Goal: Information Seeking & Learning: Learn about a topic

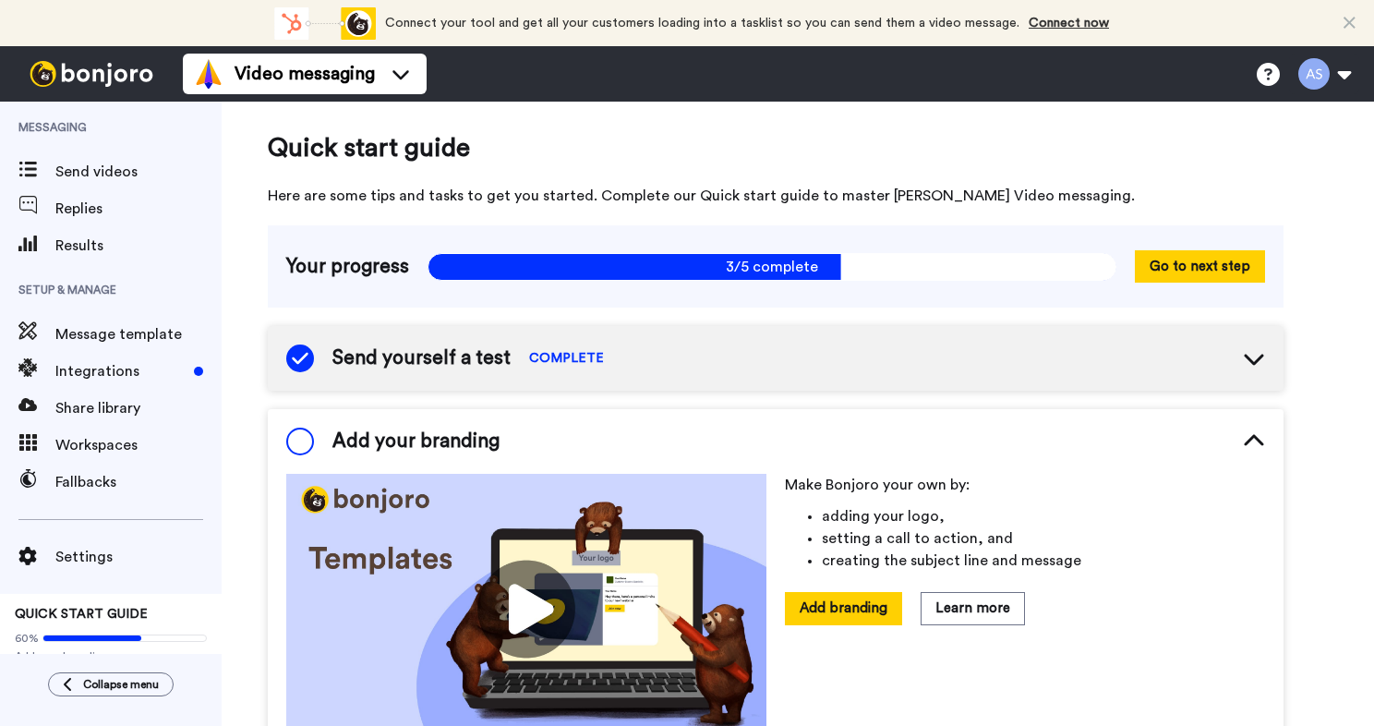
scroll to position [172, 0]
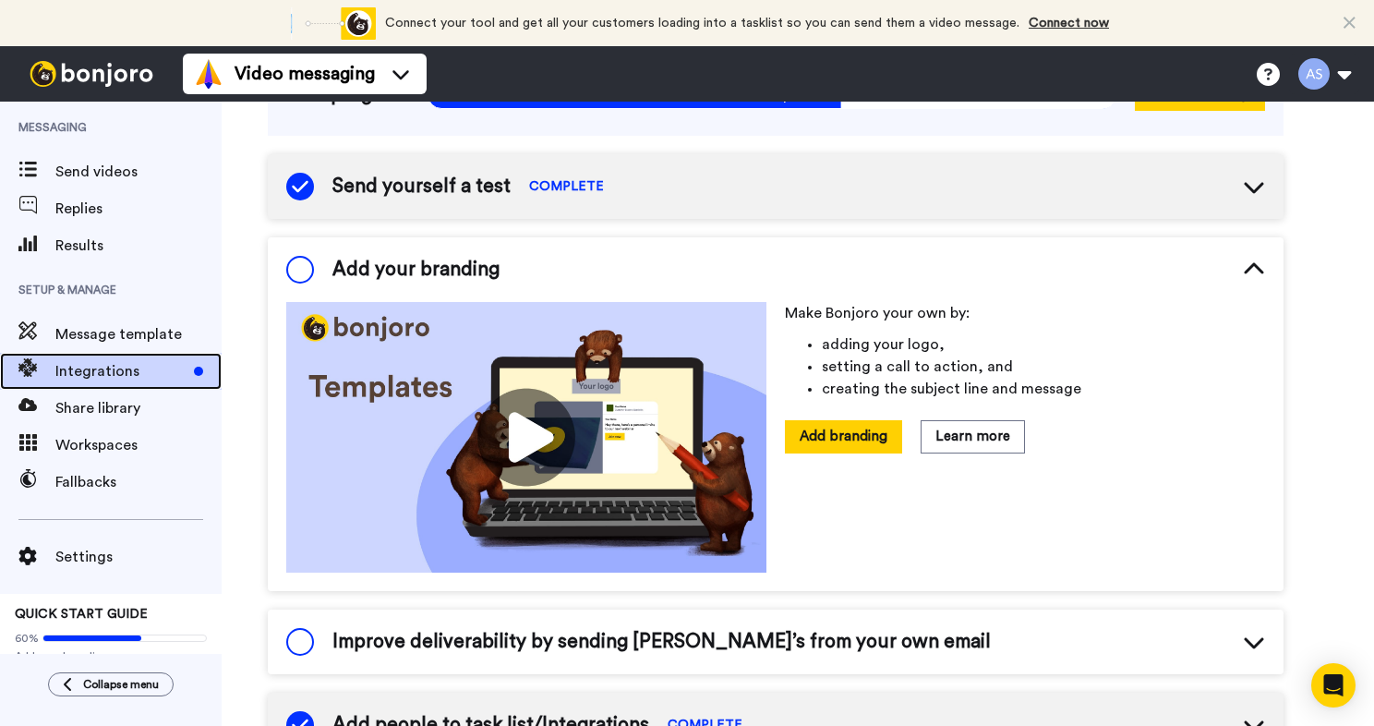
click at [129, 376] on span "Integrations" at bounding box center [120, 371] width 131 height 22
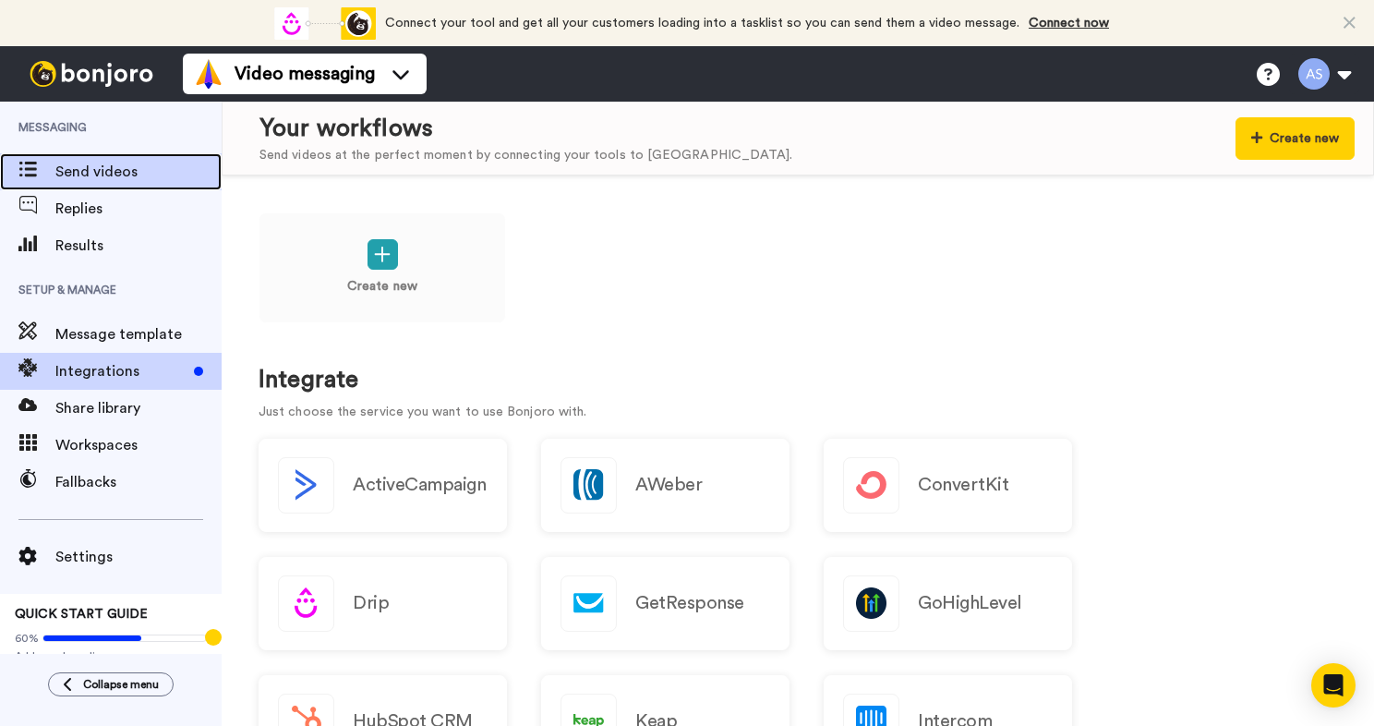
click at [89, 176] on span "Send videos" at bounding box center [138, 172] width 166 height 22
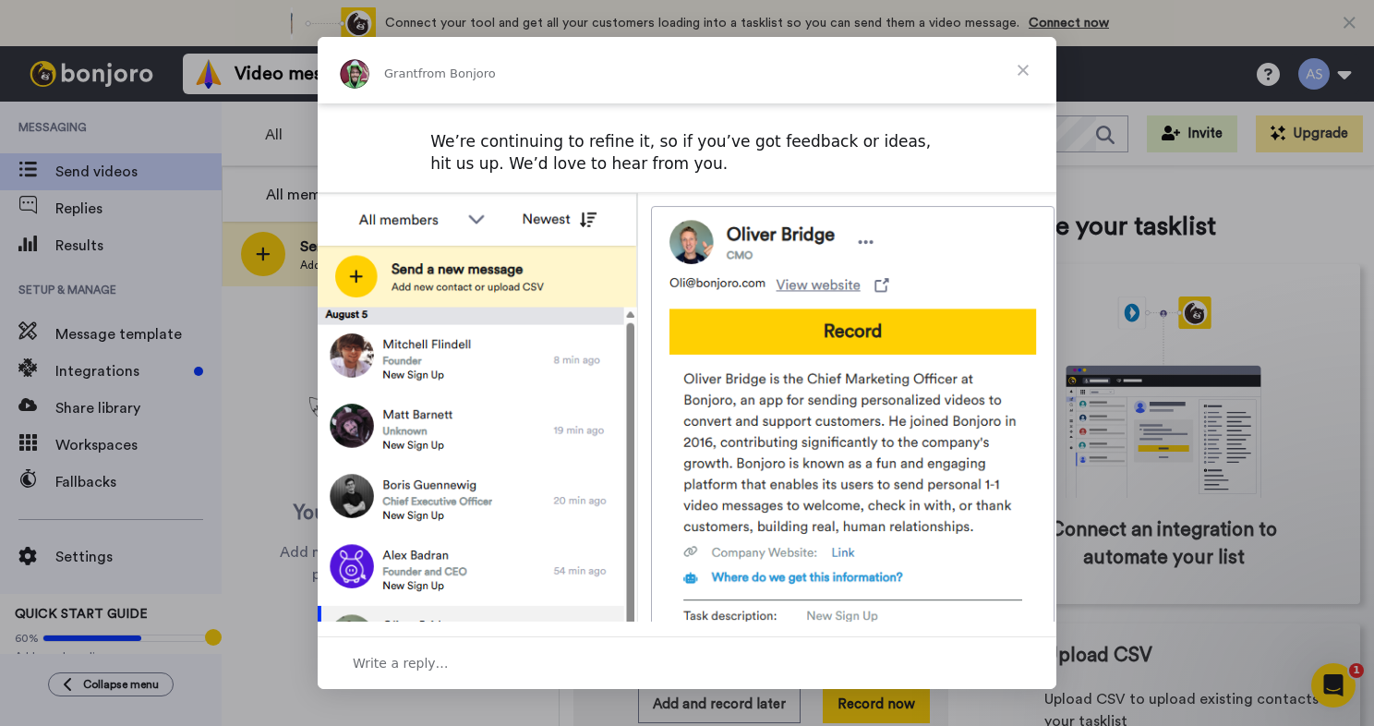
scroll to position [604, 0]
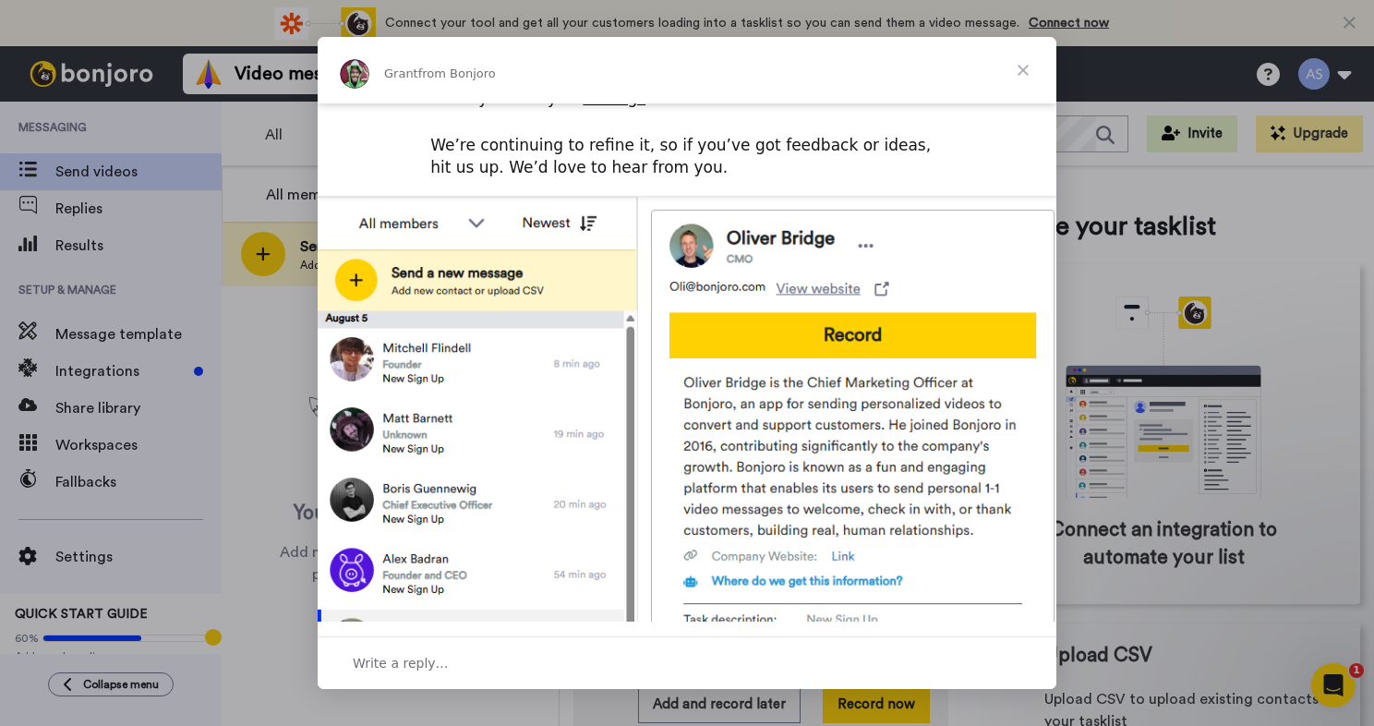
click at [1027, 72] on span "Close" at bounding box center [1023, 70] width 66 height 66
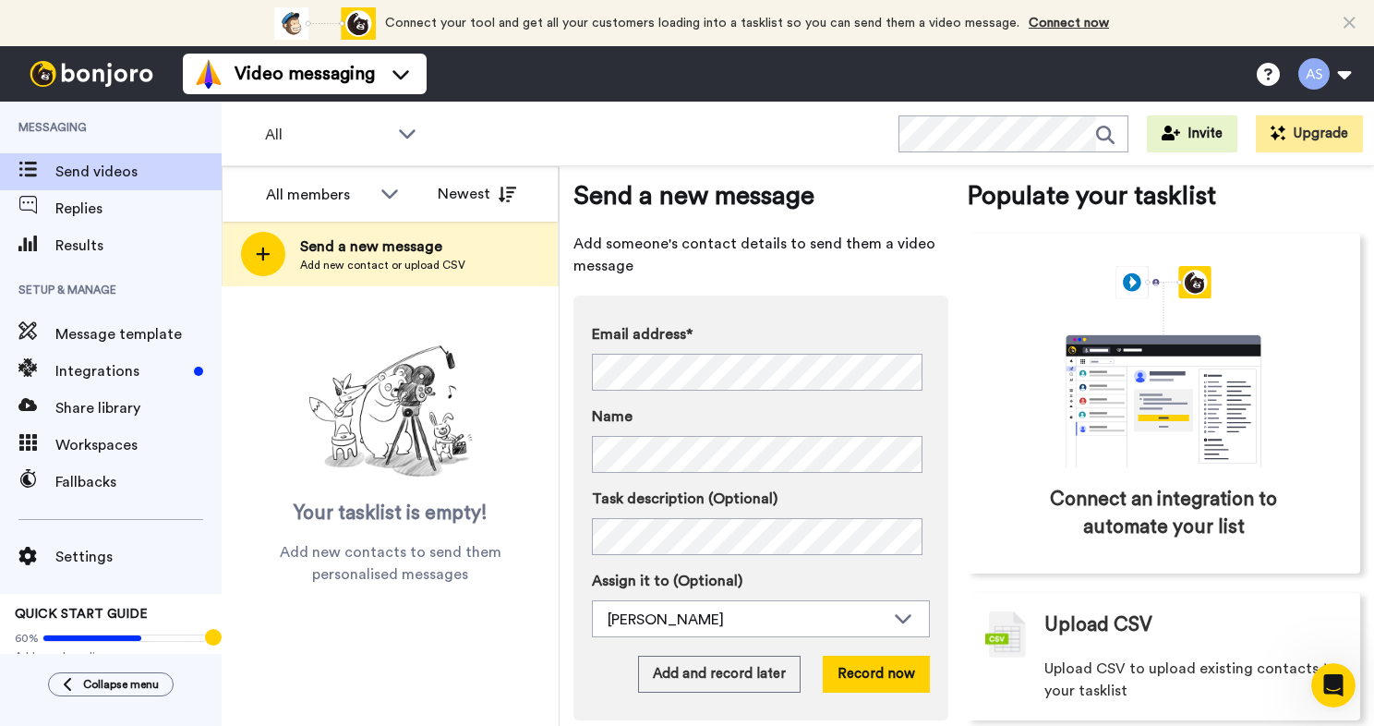
scroll to position [58, 0]
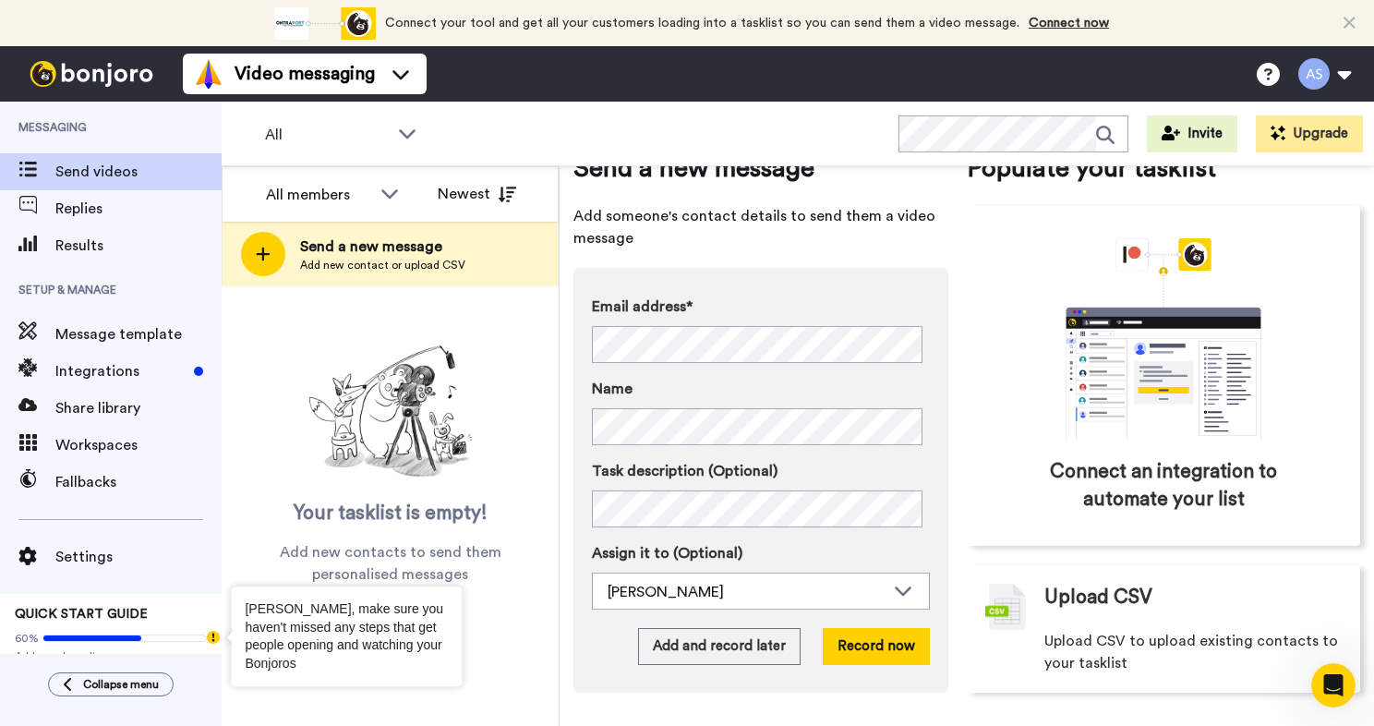
click at [214, 636] on circle "Tooltip anchor" at bounding box center [213, 637] width 11 height 11
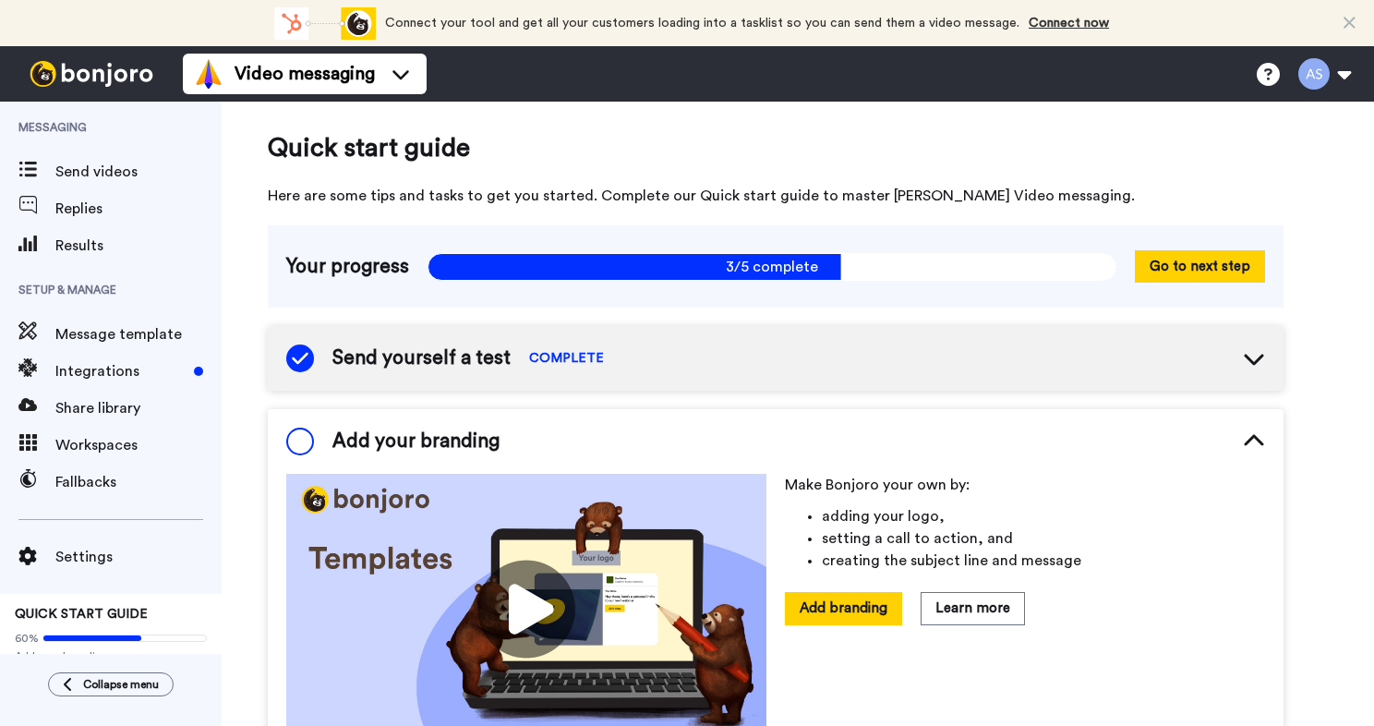
scroll to position [172, 0]
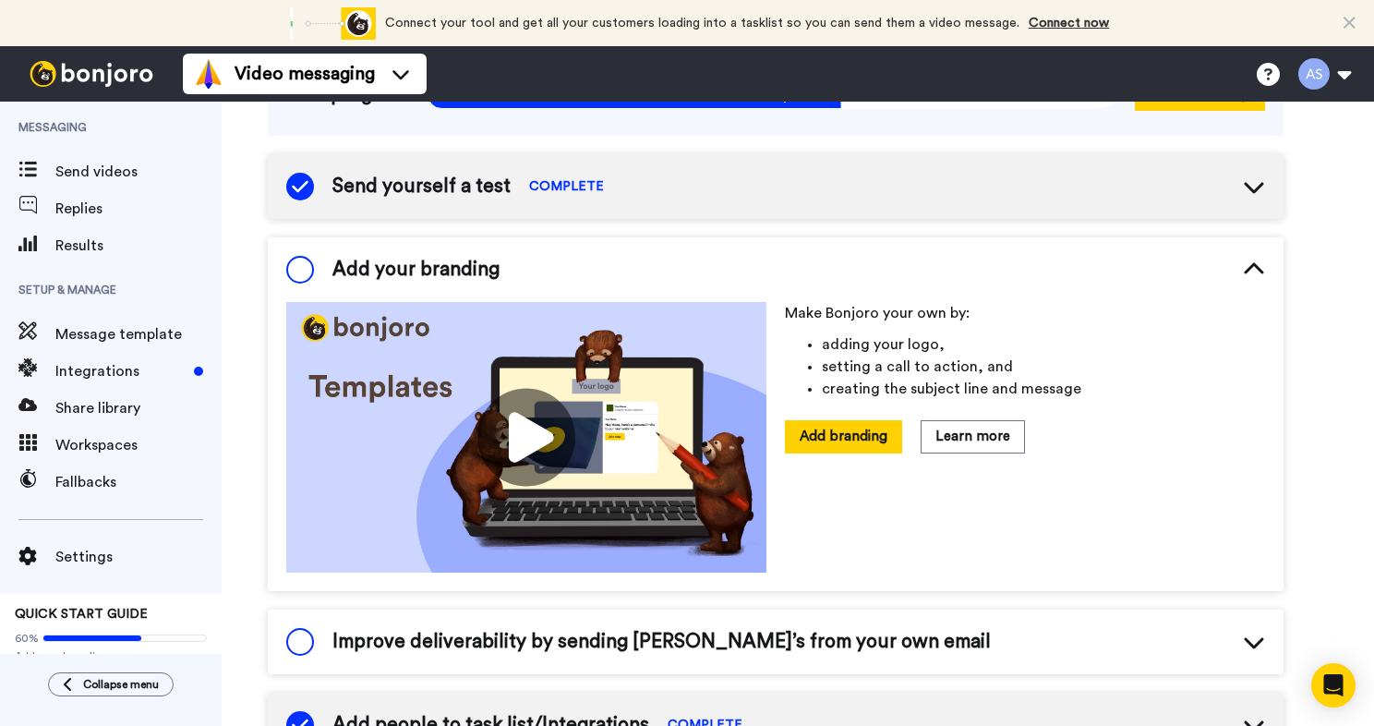
click at [530, 430] on img at bounding box center [526, 437] width 480 height 271
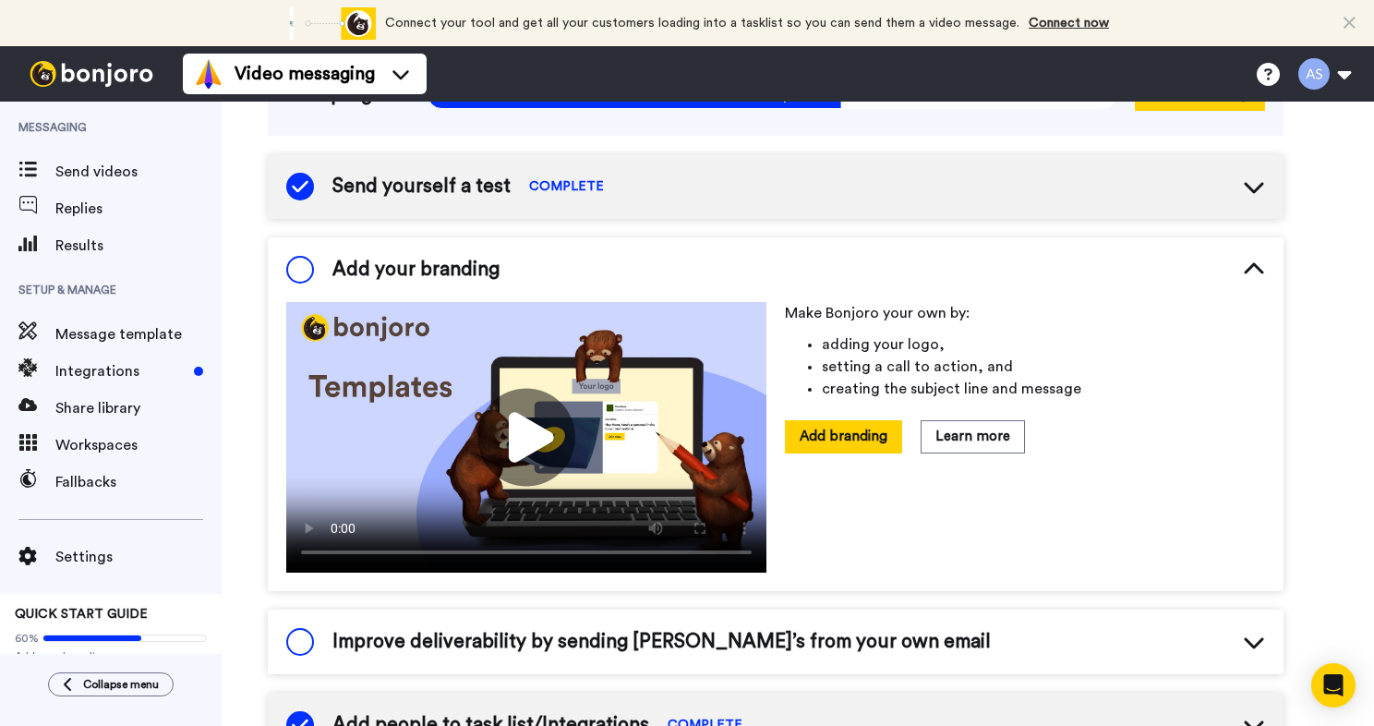
click at [541, 422] on video at bounding box center [526, 437] width 480 height 271
click at [898, 54] on div "Video messaging Switch to Video messaging Testimonials Try me for free! Setting…" at bounding box center [778, 73] width 1191 height 55
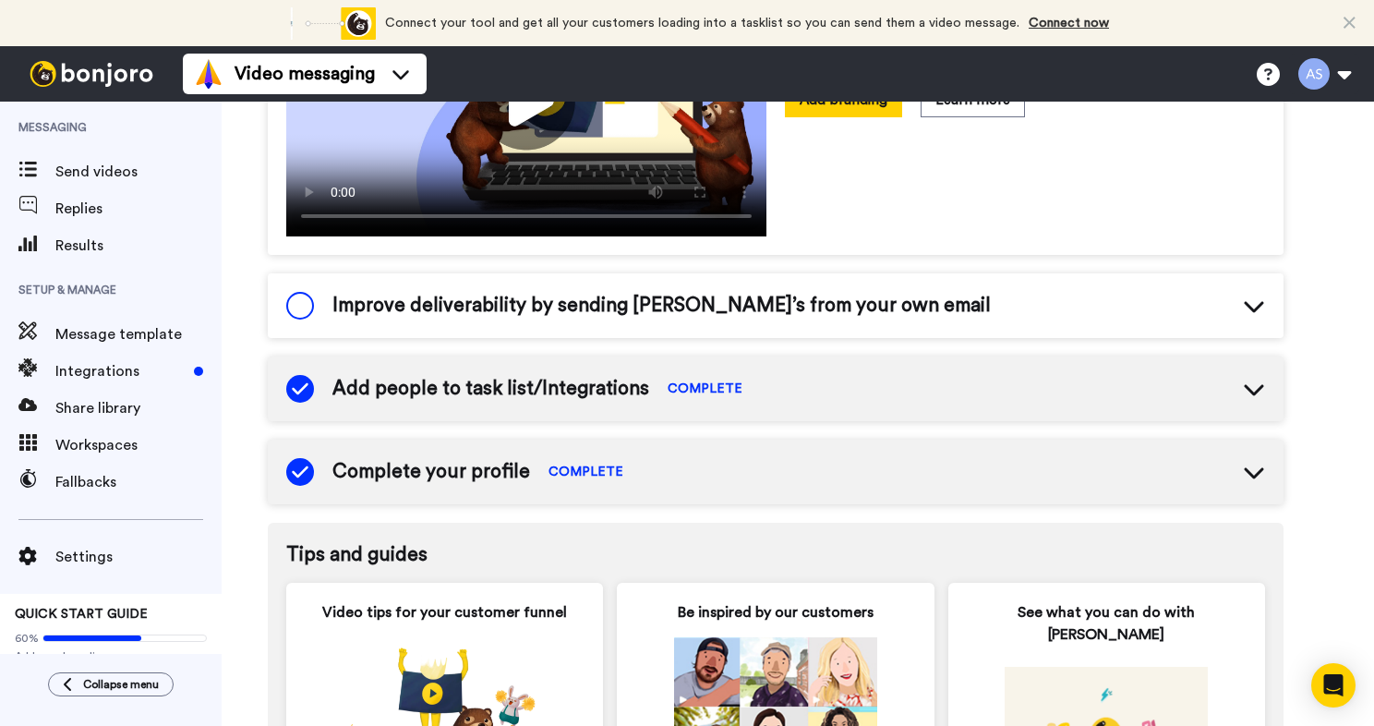
scroll to position [0, 0]
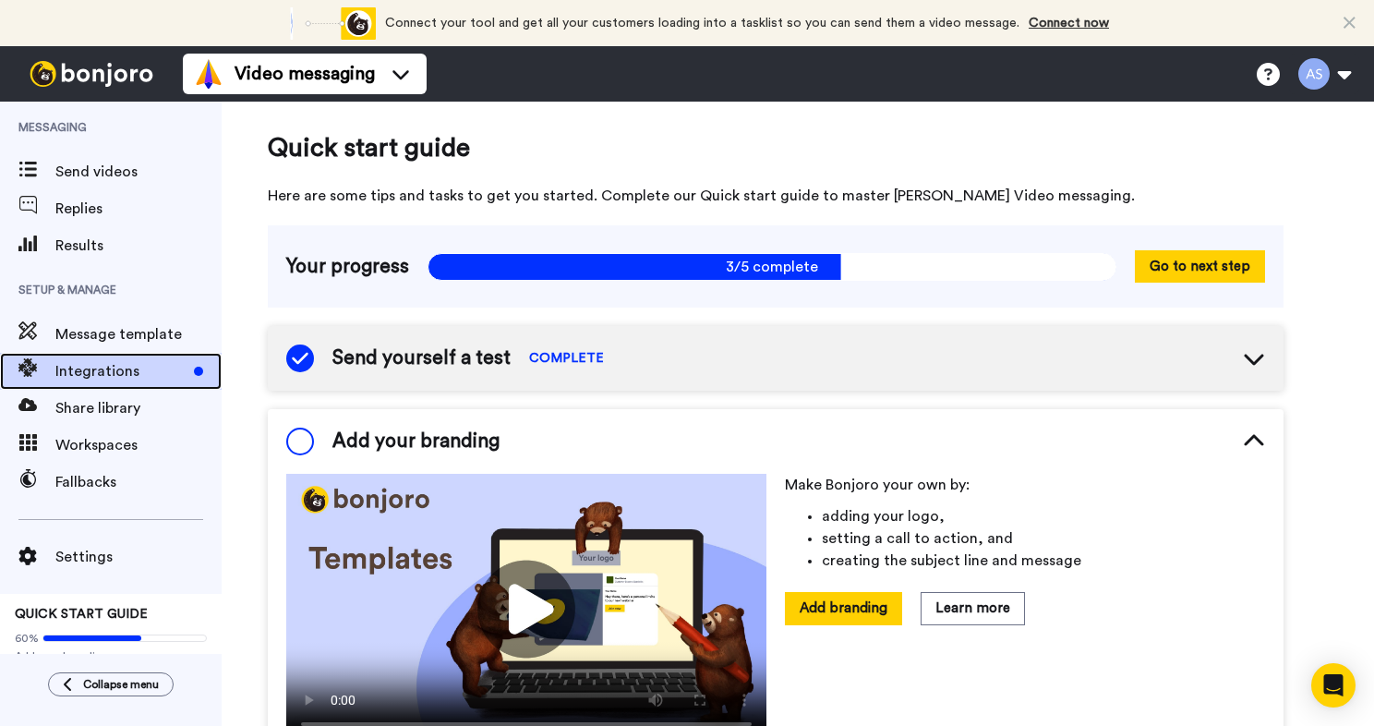
click at [128, 371] on span "Integrations" at bounding box center [120, 371] width 131 height 22
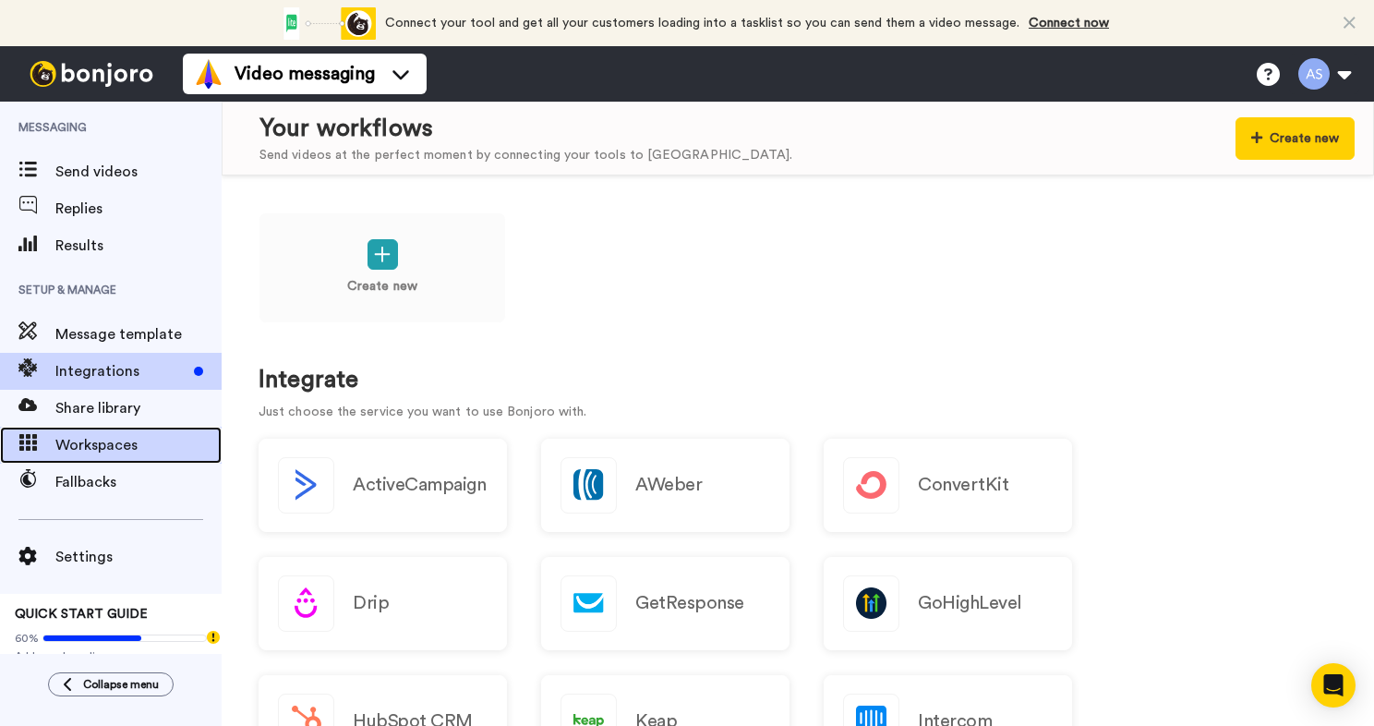
click at [120, 445] on span "Workspaces" at bounding box center [138, 445] width 166 height 22
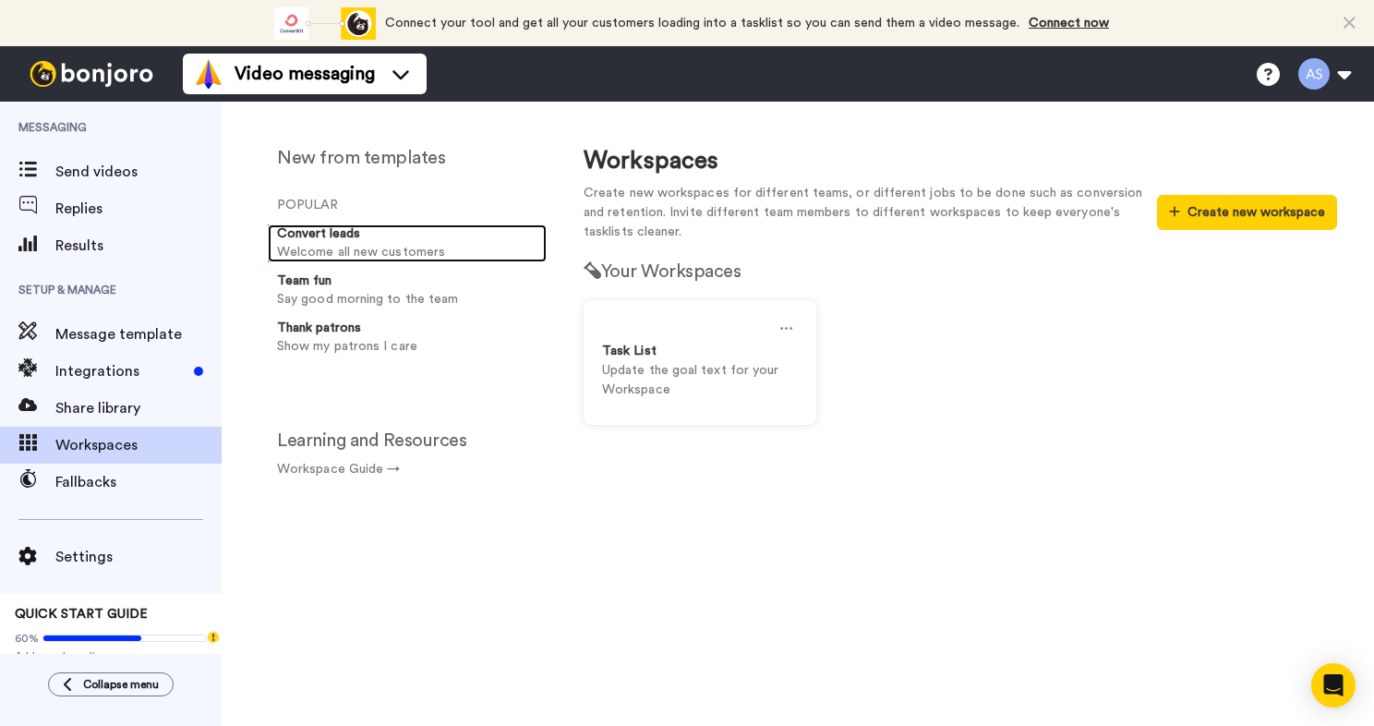
click at [332, 246] on p "Welcome all new customers" at bounding box center [408, 252] width 262 height 19
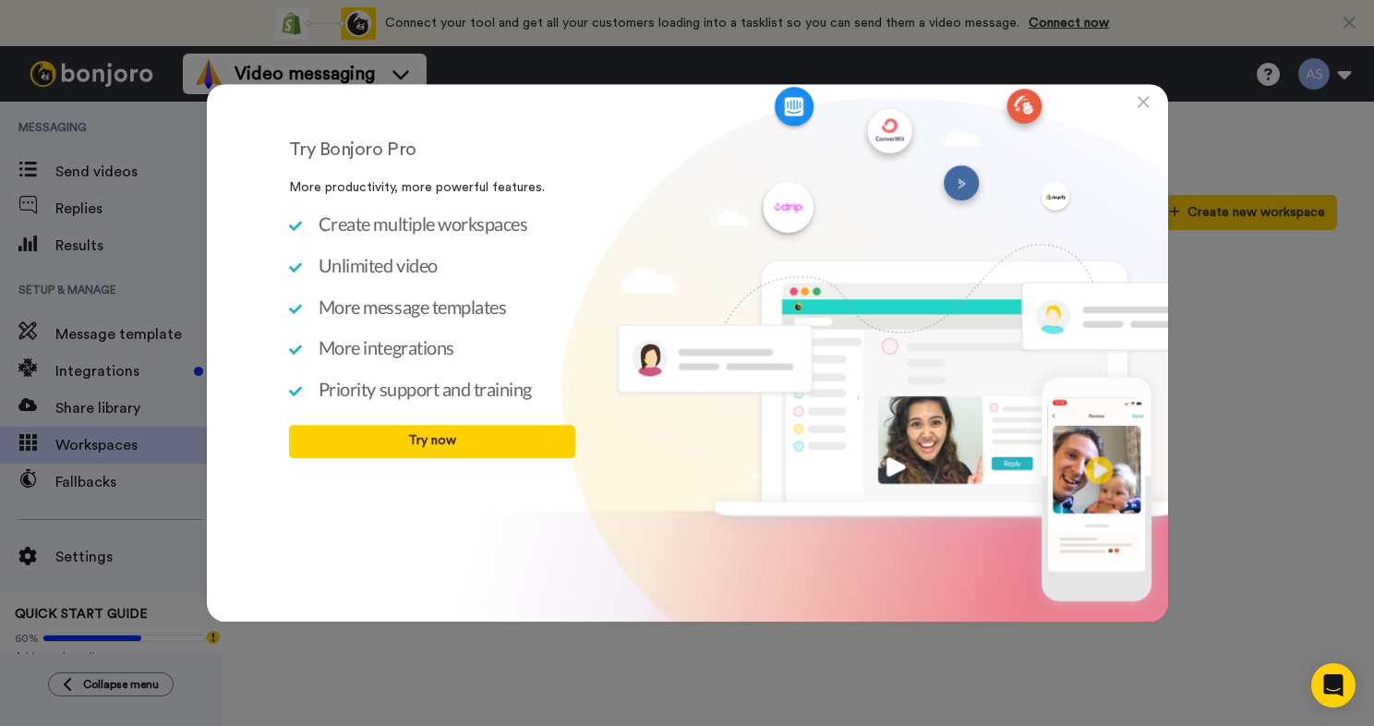
click at [1145, 104] on icon at bounding box center [1144, 103] width 12 height 18
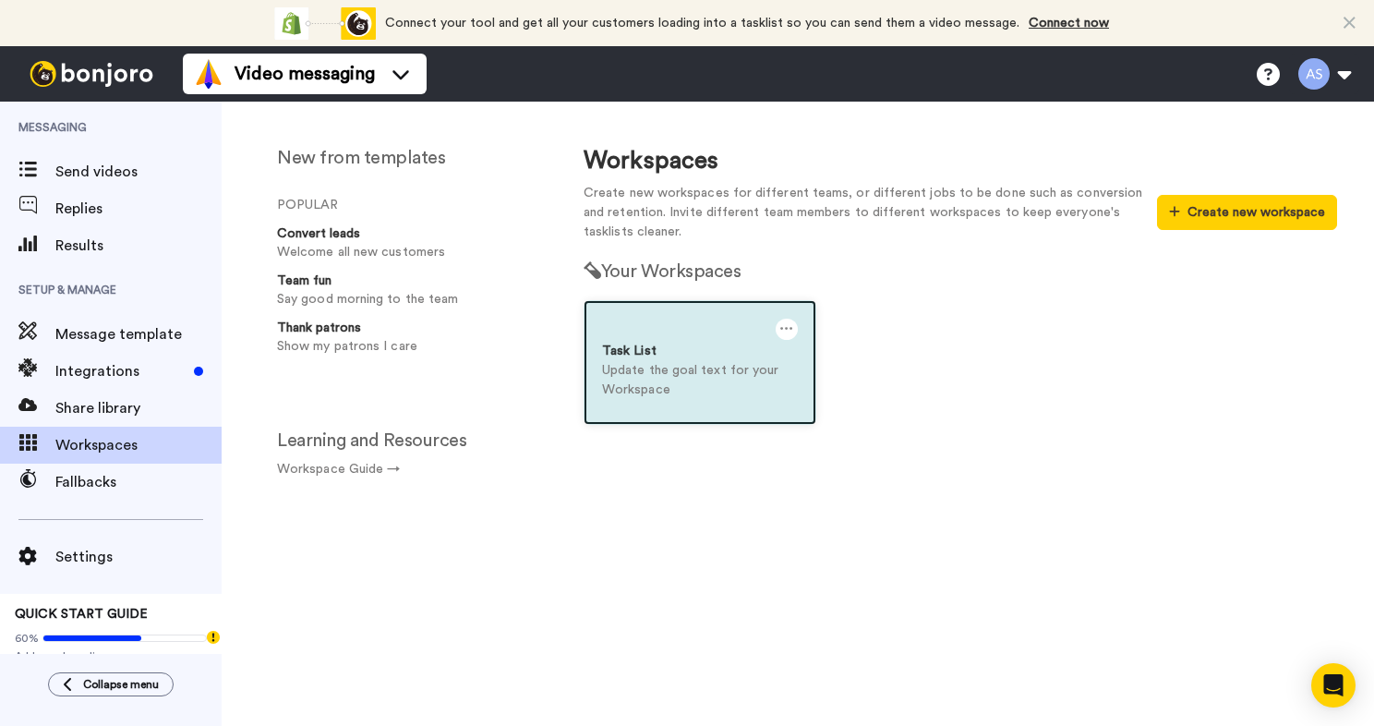
click at [789, 334] on icon at bounding box center [786, 329] width 13 height 20
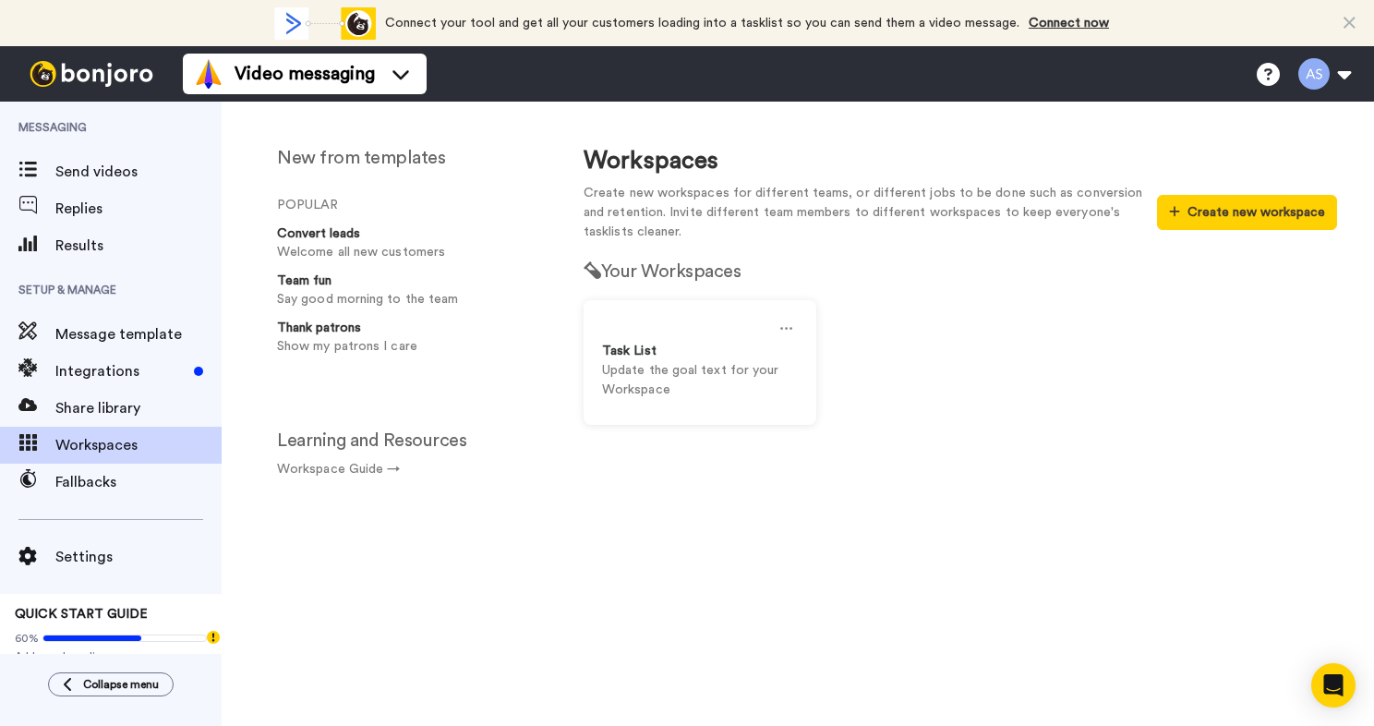
click at [913, 331] on div "Task List Update the goal text for your Workspace" at bounding box center [960, 376] width 781 height 152
click at [1209, 212] on button "Create new workspace" at bounding box center [1247, 212] width 180 height 35
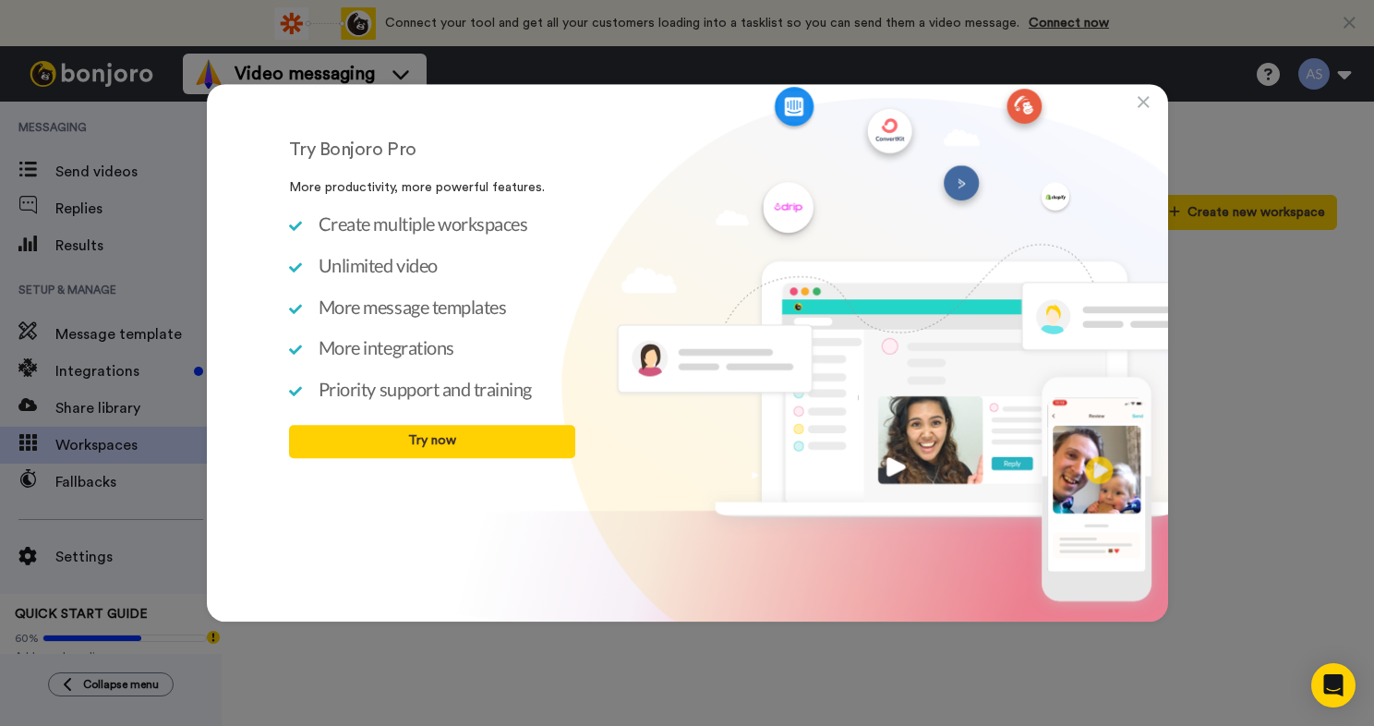
click at [1141, 105] on icon at bounding box center [1144, 103] width 12 height 18
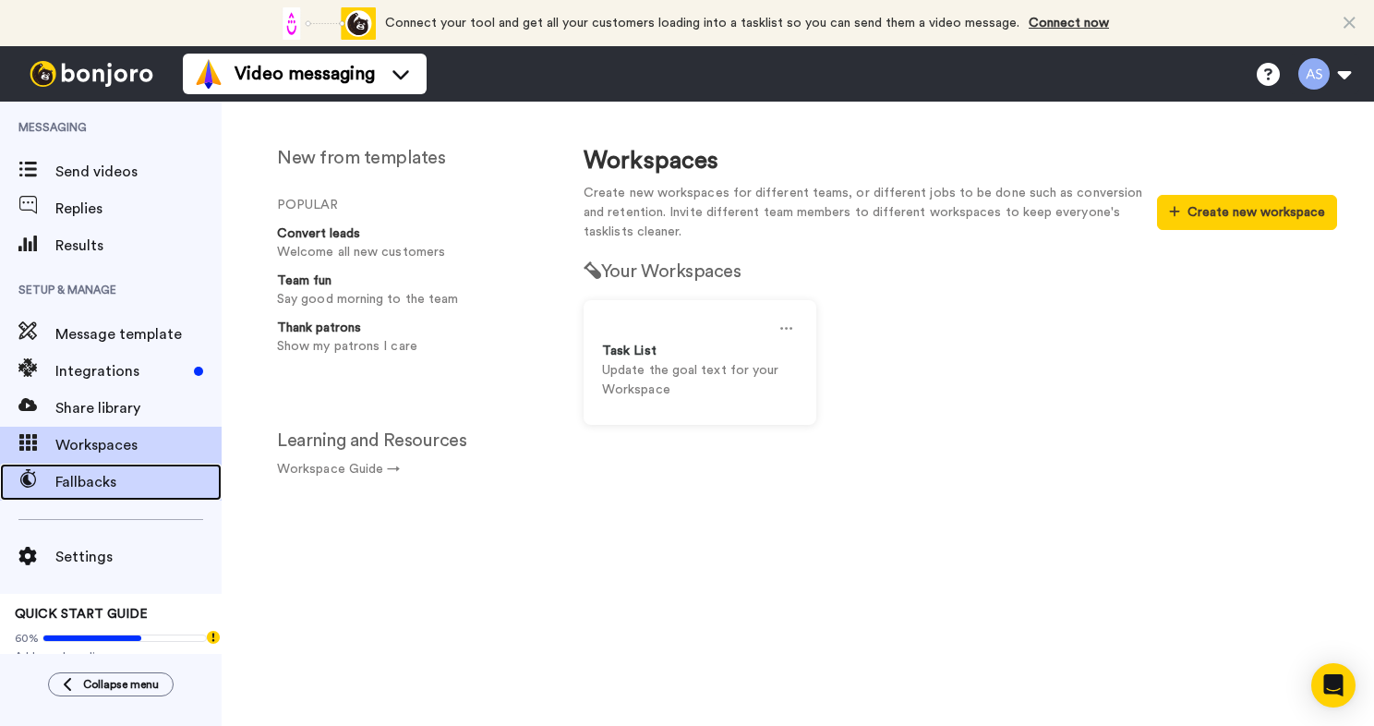
click at [106, 497] on div "Fallbacks" at bounding box center [111, 482] width 222 height 37
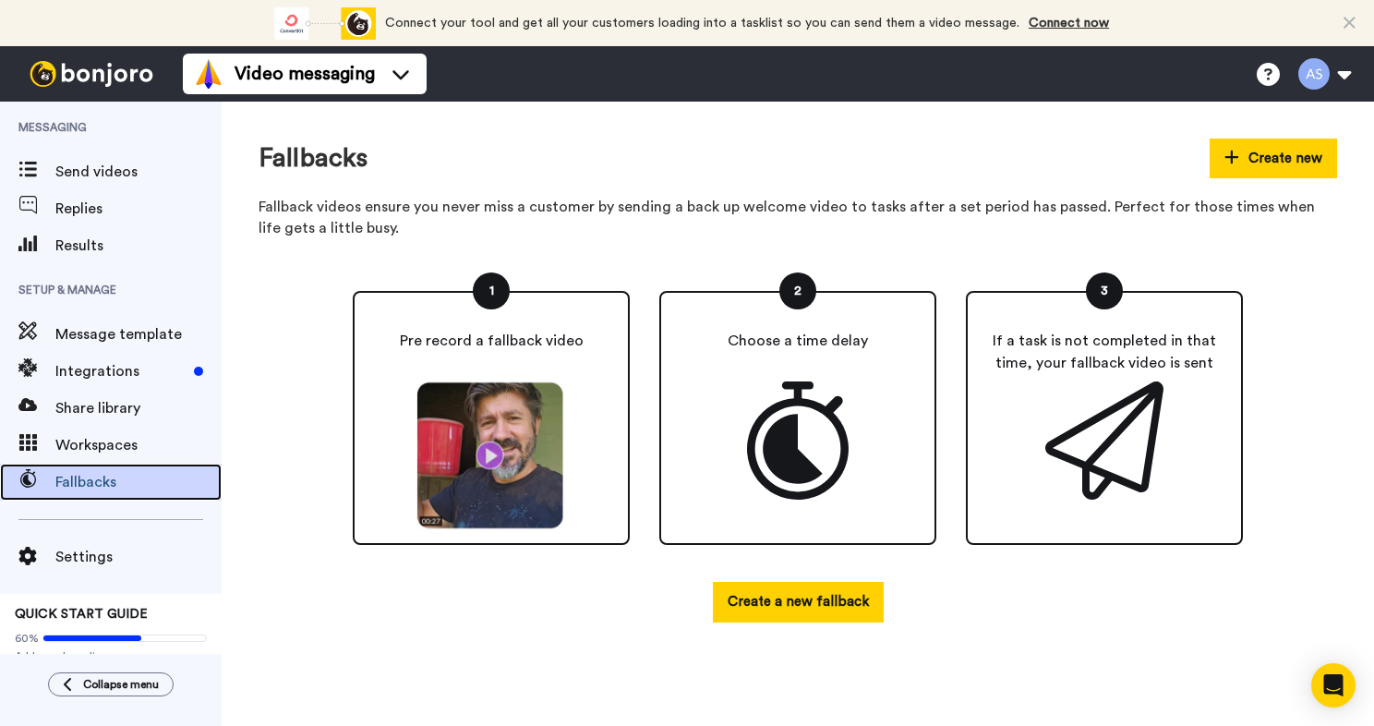
click at [103, 484] on span "Fallbacks" at bounding box center [138, 482] width 166 height 22
drag, startPoint x: 0, startPoint y: 0, endPoint x: 146, endPoint y: 469, distance: 491.2
click at [146, 469] on div "Fallbacks" at bounding box center [111, 482] width 222 height 37
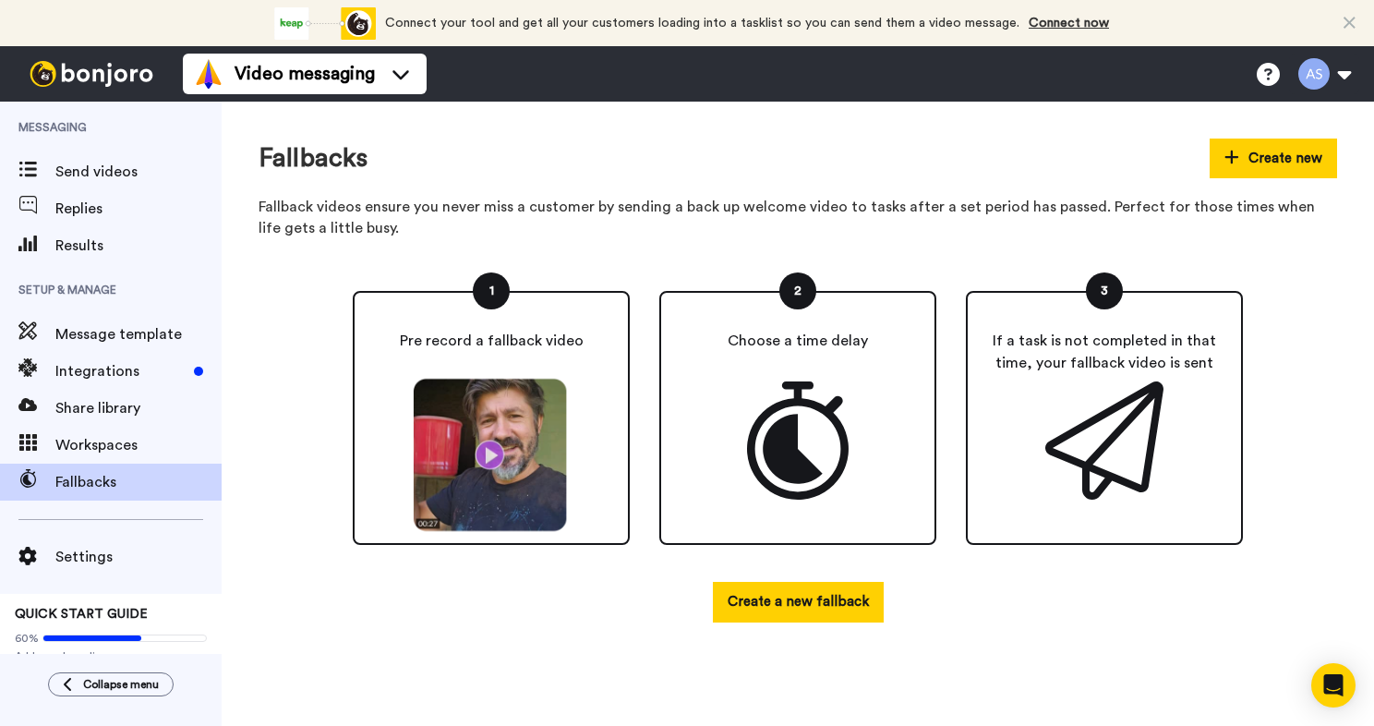
click at [485, 472] on img at bounding box center [491, 455] width 171 height 155
click at [488, 450] on img at bounding box center [491, 455] width 171 height 155
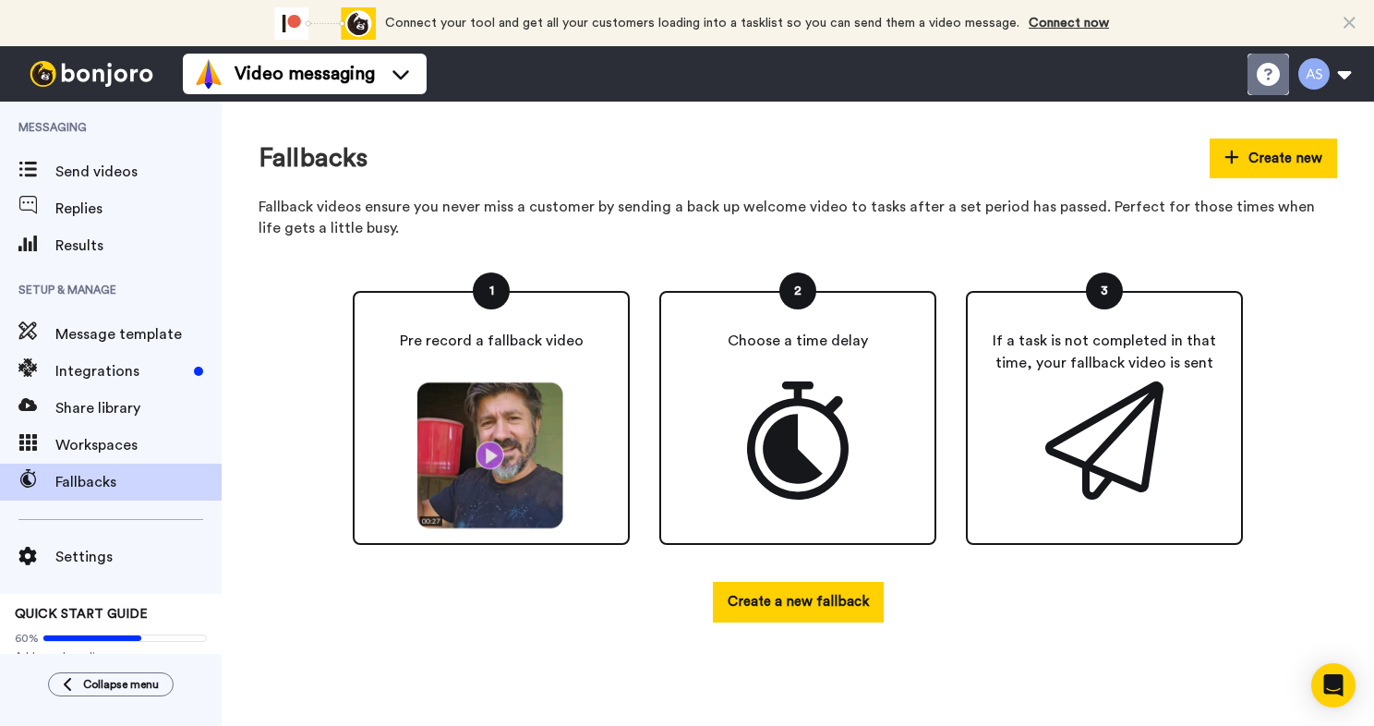
click at [1268, 80] on icon at bounding box center [1268, 74] width 23 height 23
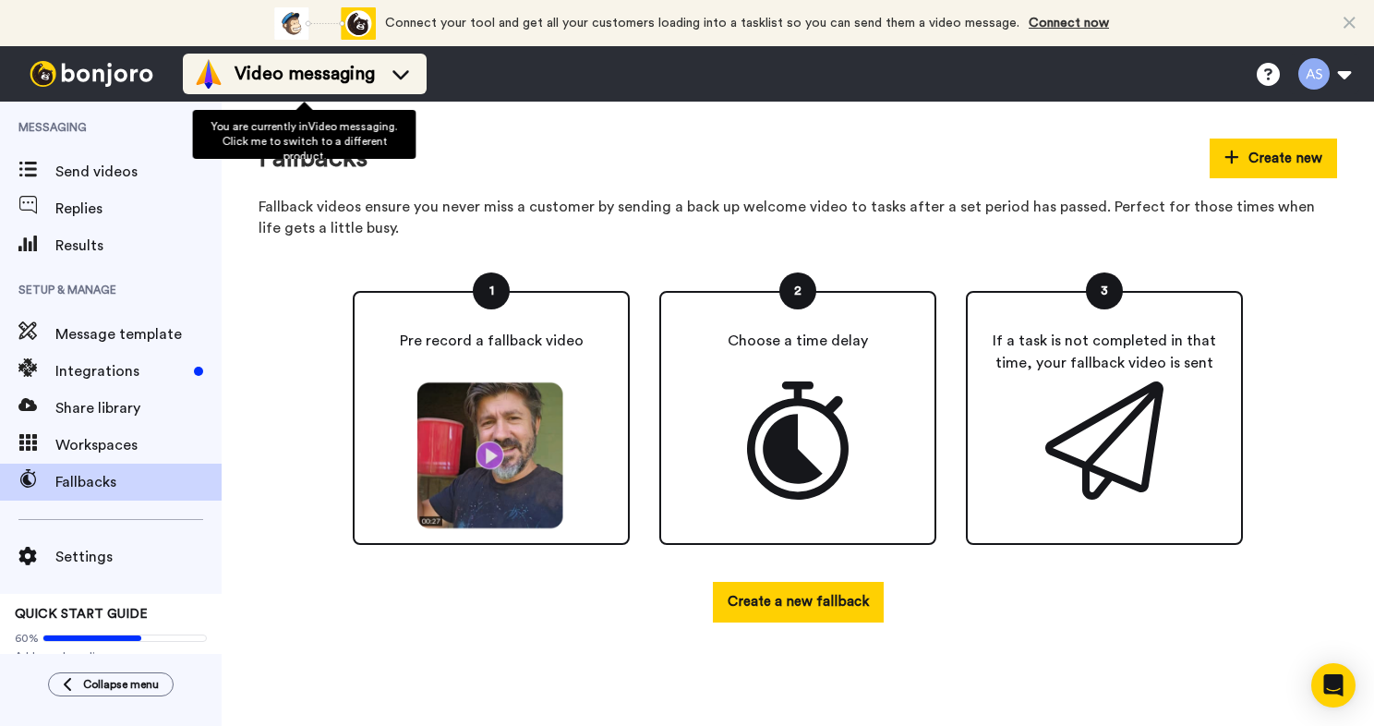
click at [401, 82] on icon at bounding box center [401, 74] width 30 height 18
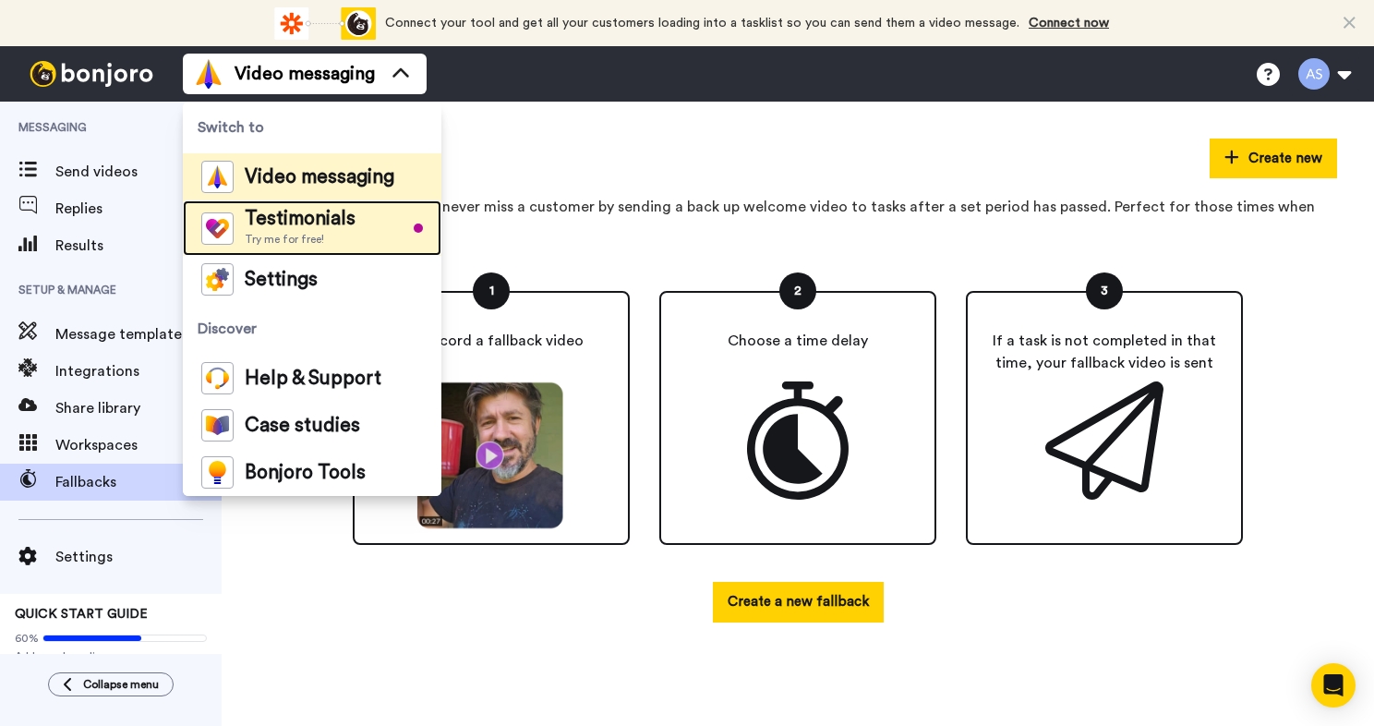
click at [331, 223] on span "Testimonials" at bounding box center [300, 219] width 111 height 18
click at [332, 226] on span "Testimonials" at bounding box center [300, 219] width 111 height 18
